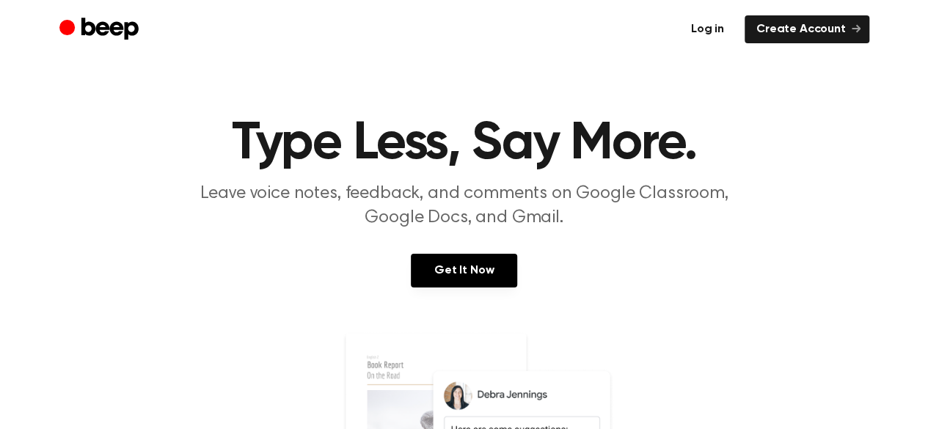
click at [708, 32] on link "Log in" at bounding box center [707, 29] width 56 height 28
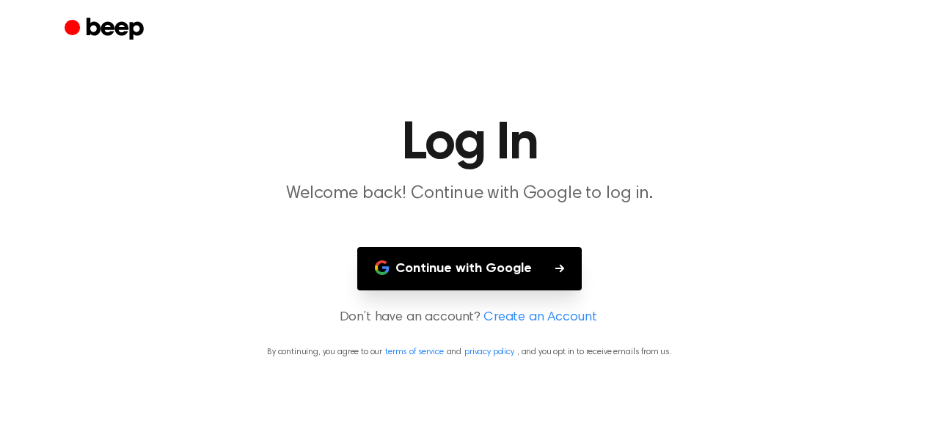
click at [466, 274] on button "Continue with Google" at bounding box center [469, 268] width 224 height 43
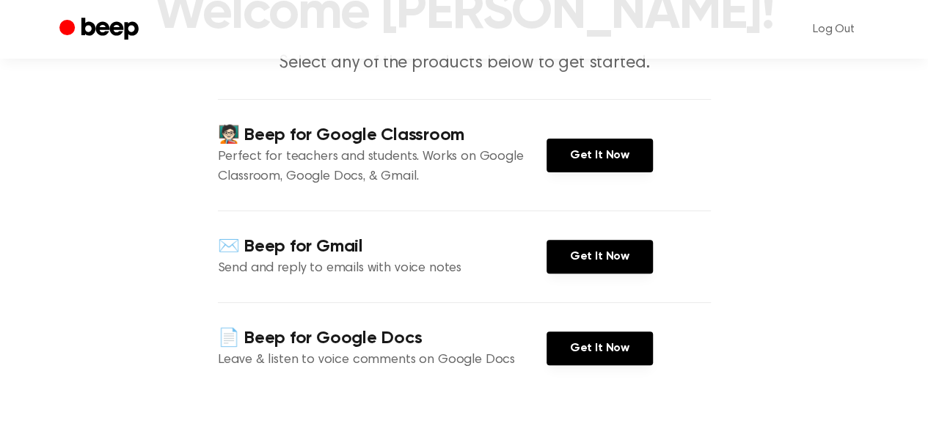
scroll to position [293, 0]
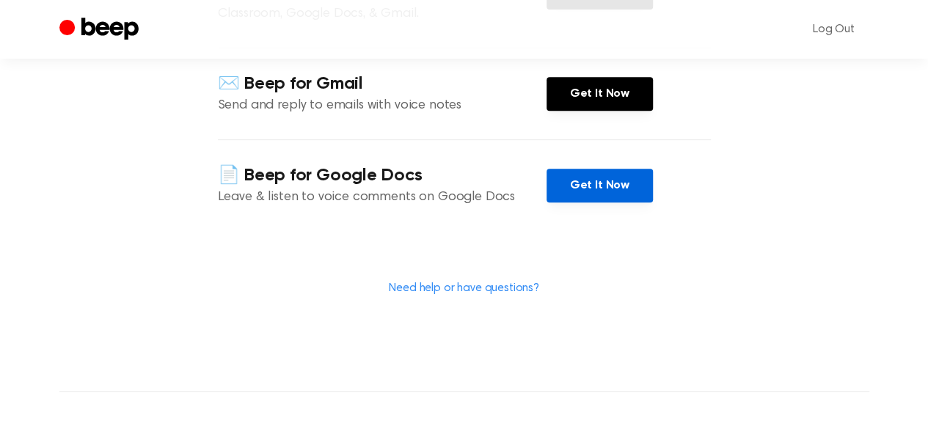
click at [568, 189] on link "Get It Now" at bounding box center [599, 186] width 106 height 34
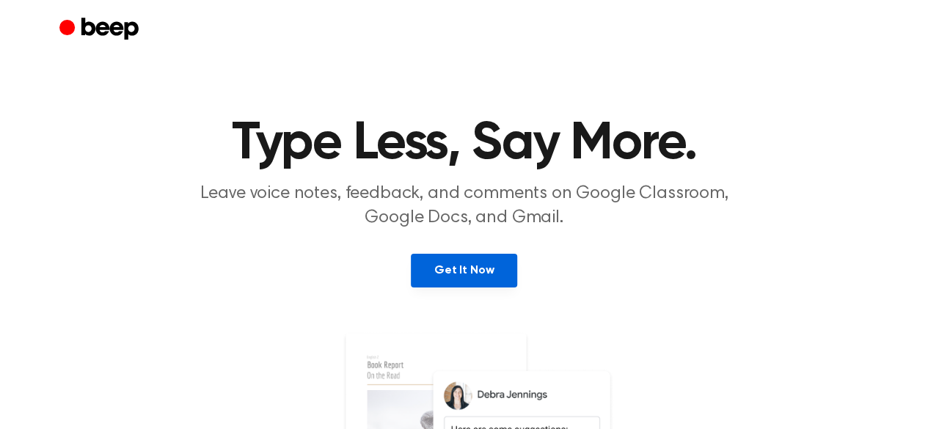
click at [463, 260] on link "Get It Now" at bounding box center [464, 271] width 106 height 34
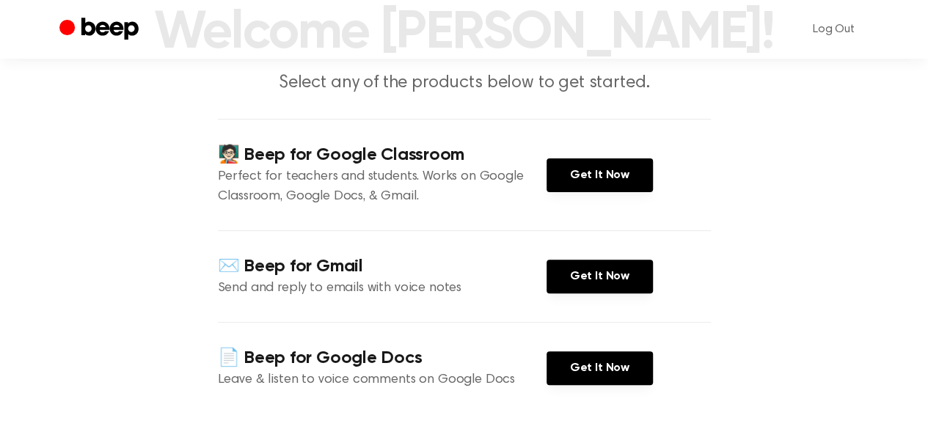
scroll to position [220, 0]
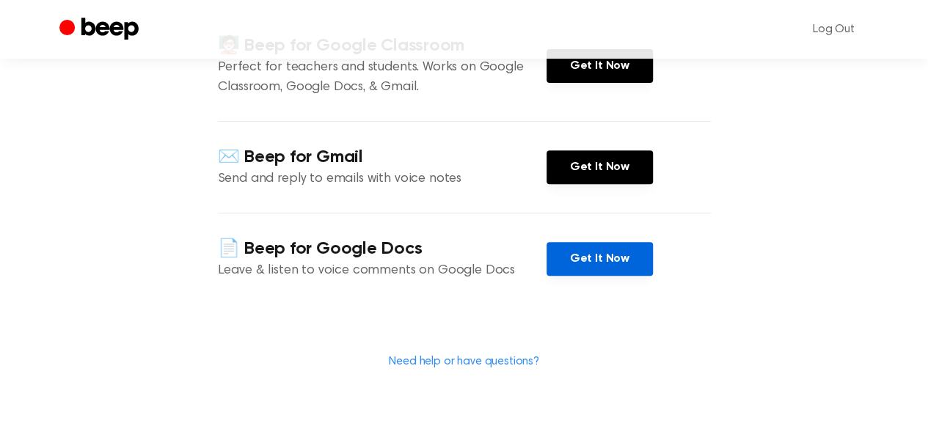
click at [562, 252] on link "Get It Now" at bounding box center [599, 259] width 106 height 34
